Goal: Transaction & Acquisition: Purchase product/service

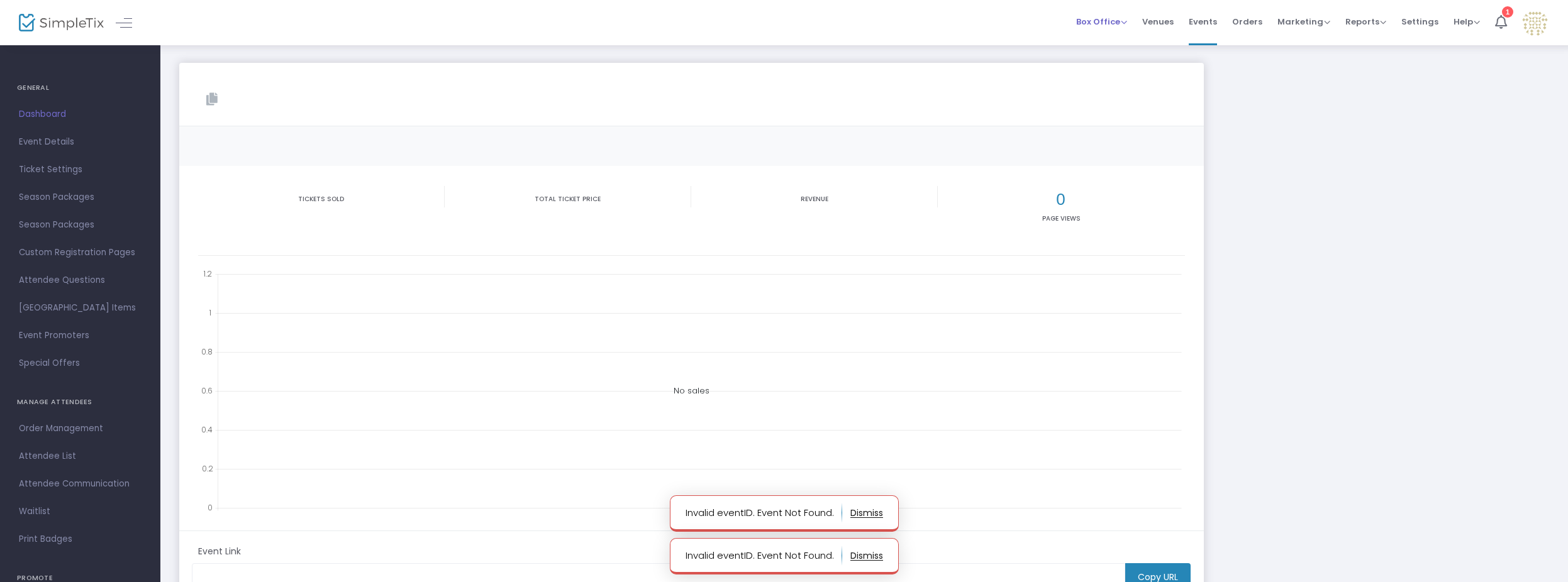
click at [1108, 23] on span "Box Office" at bounding box center [1101, 22] width 51 height 12
click at [1105, 21] on span "Box Office" at bounding box center [1101, 22] width 51 height 12
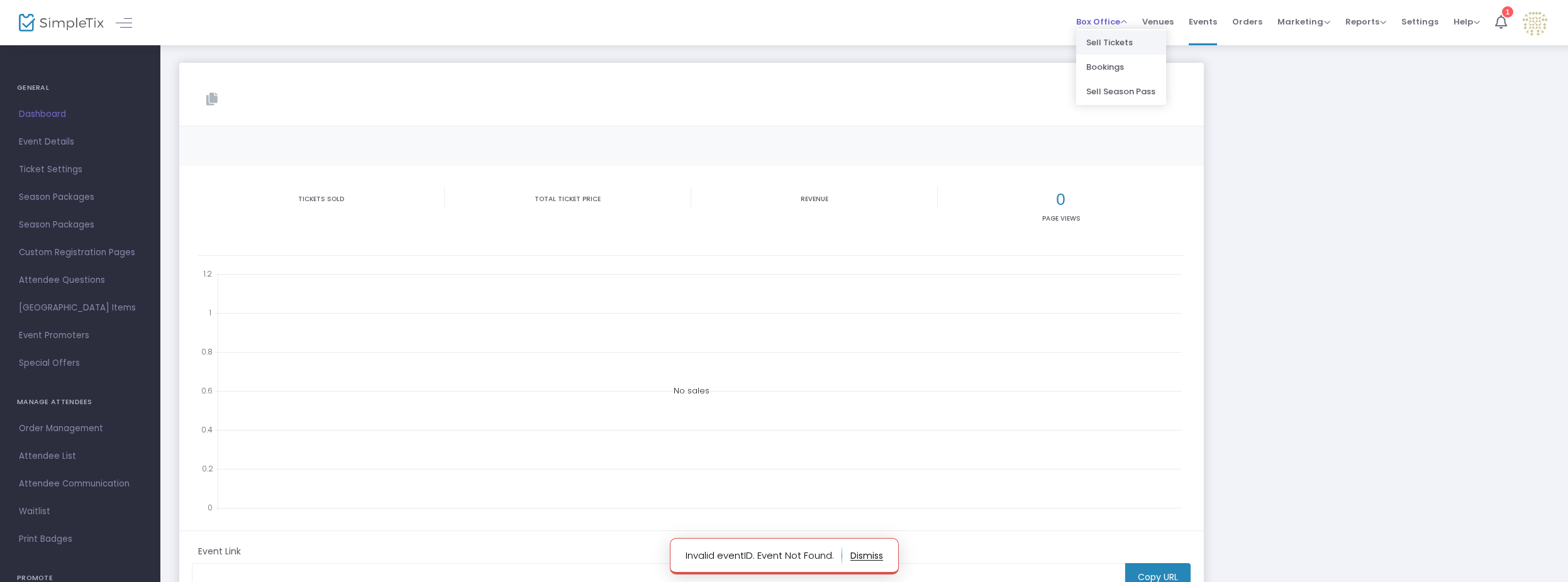
click at [1100, 45] on li "Sell Tickets" at bounding box center [1121, 42] width 90 height 24
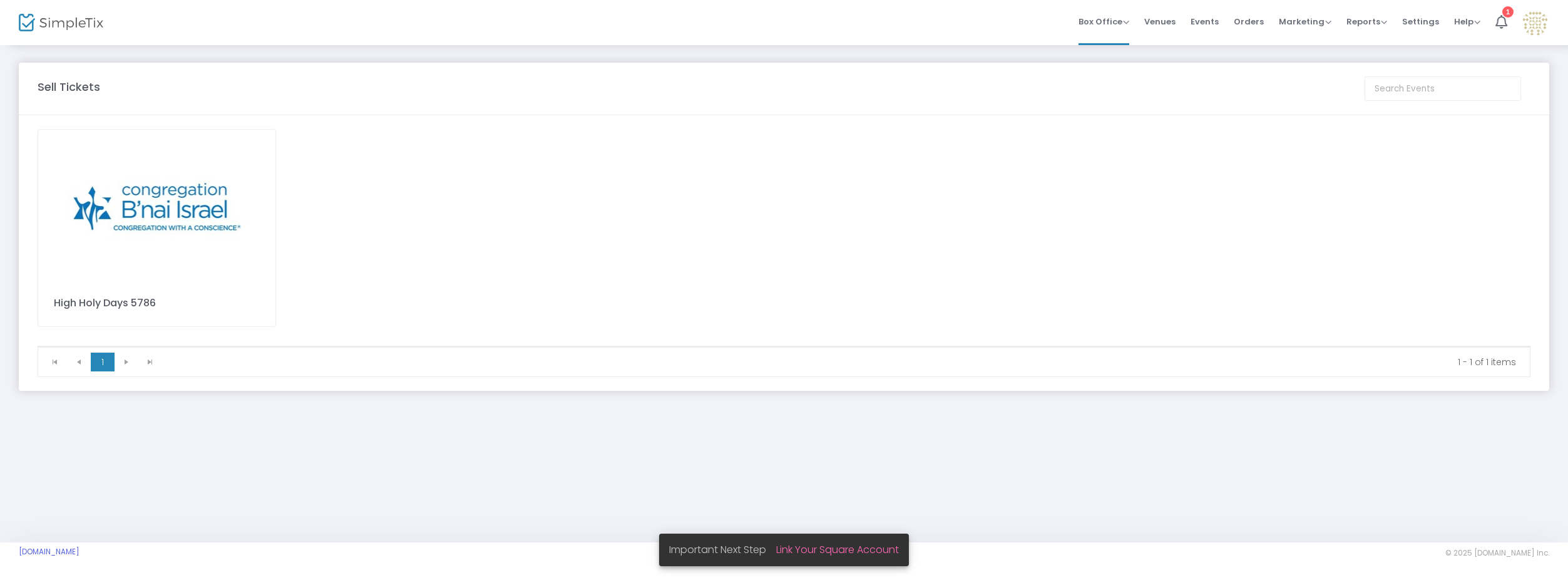
click at [206, 189] on img at bounding box center [157, 205] width 237 height 151
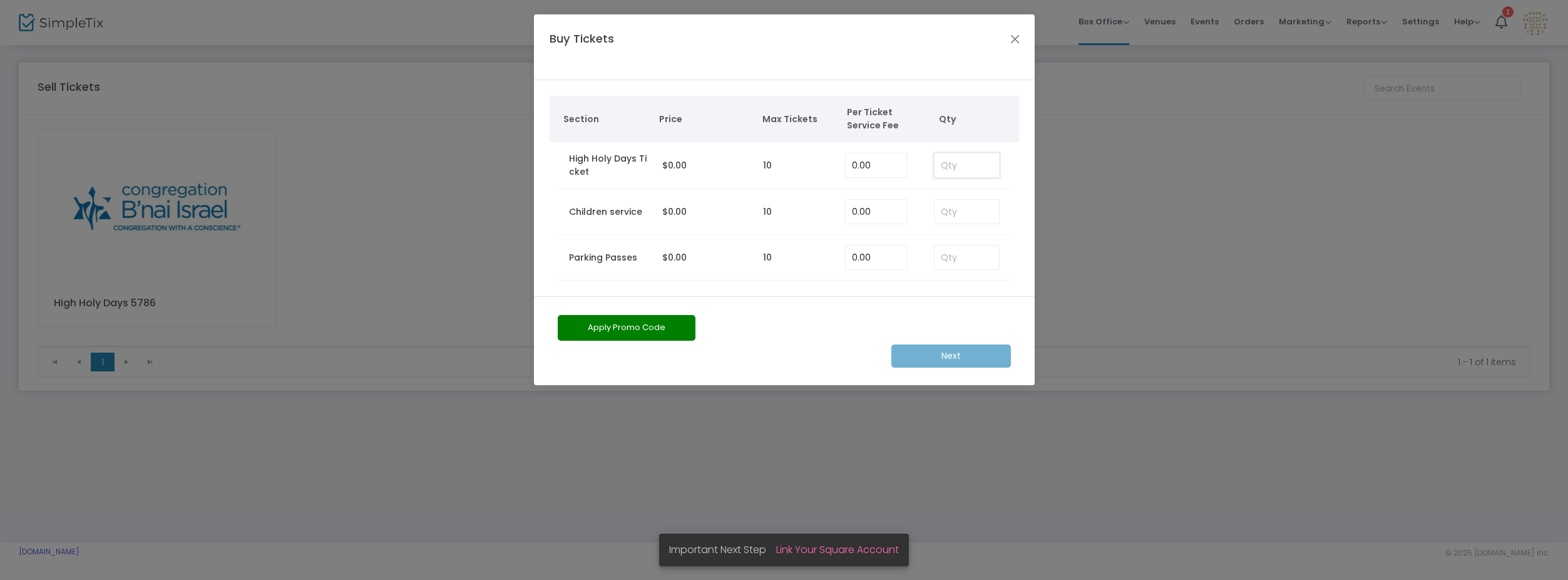
click at [953, 163] on input at bounding box center [967, 166] width 65 height 24
type input "2"
click at [966, 256] on input at bounding box center [967, 258] width 65 height 24
type input "1"
click at [921, 350] on m-button "Next" at bounding box center [951, 356] width 120 height 23
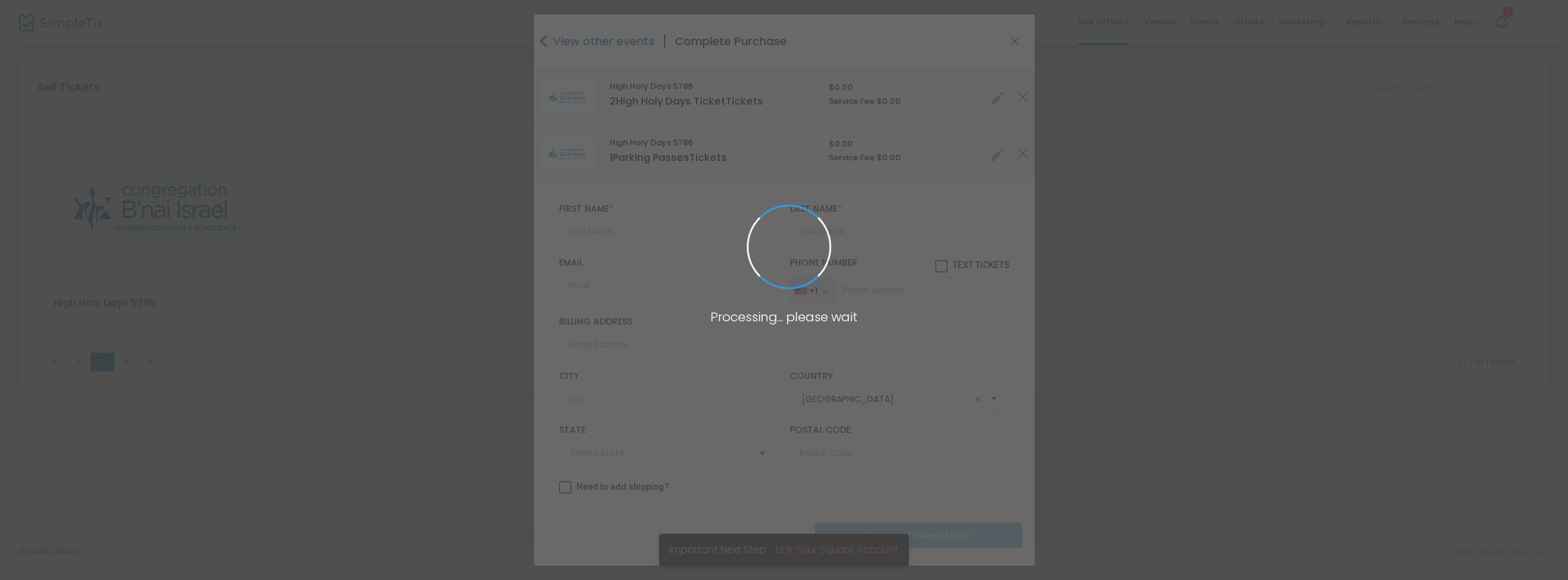
type input "[US_STATE]"
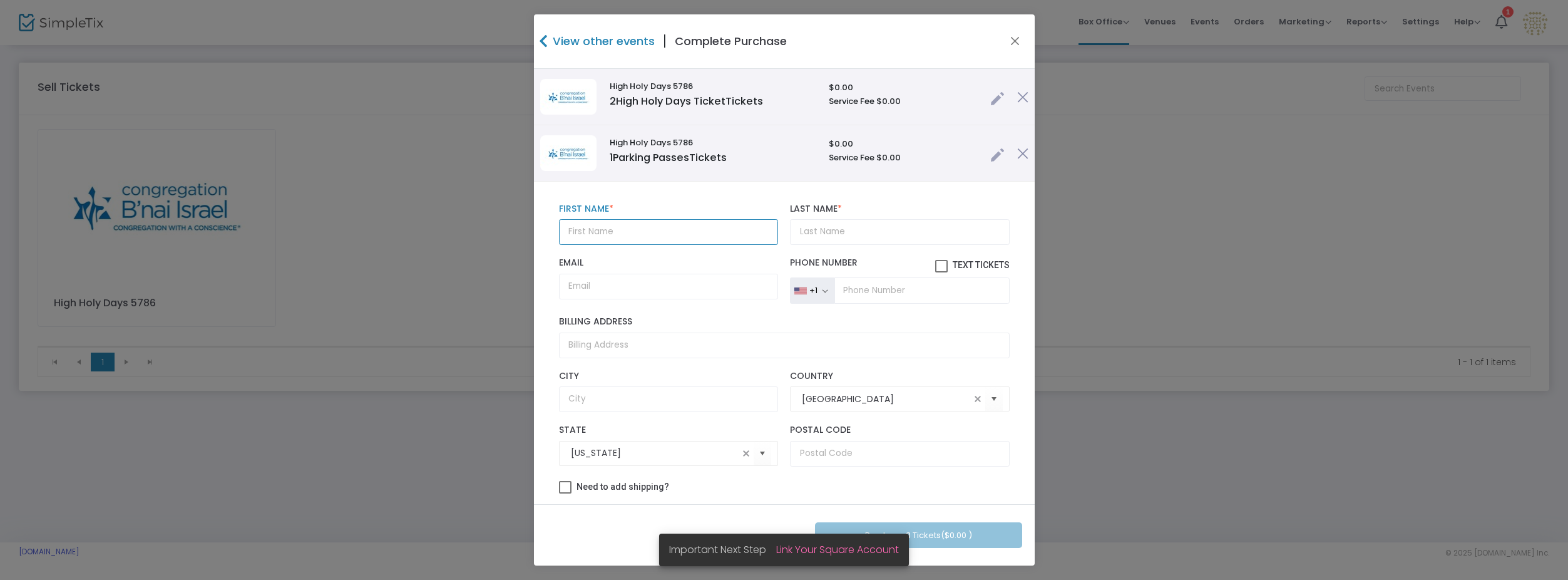
click at [677, 240] on input "text" at bounding box center [668, 232] width 219 height 26
type input "Heather & [PERSON_NAME]"
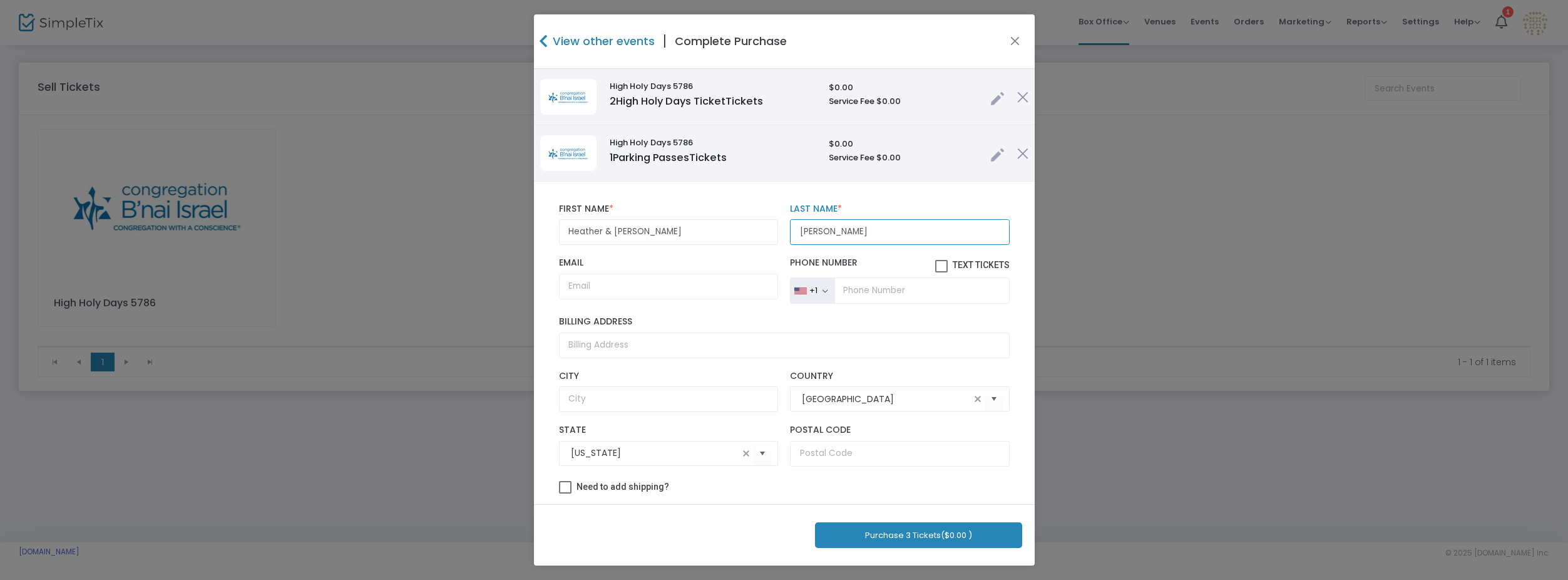
type input "[PERSON_NAME]"
click at [702, 289] on input "Email" at bounding box center [668, 286] width 219 height 26
paste input "[EMAIL_ADDRESS][DOMAIN_NAME]"
type input "[EMAIL_ADDRESS][DOMAIN_NAME]"
click at [901, 533] on button "Purchase 3 Tickets ($0.00 )" at bounding box center [918, 535] width 207 height 26
